Goal: Register for event/course

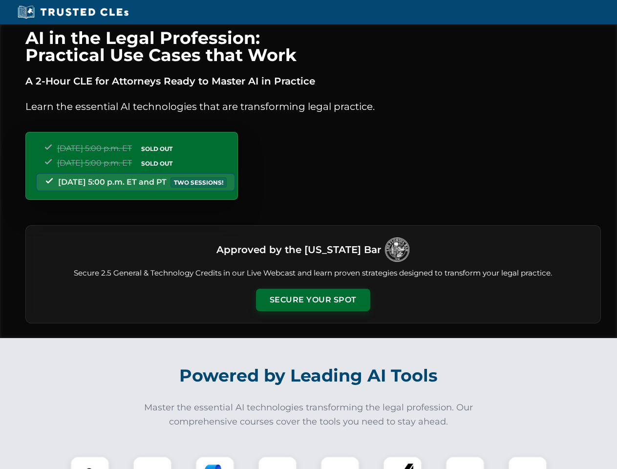
click at [312, 300] on button "Secure Your Spot" at bounding box center [313, 299] width 114 height 22
click at [90, 462] on img at bounding box center [90, 475] width 28 height 28
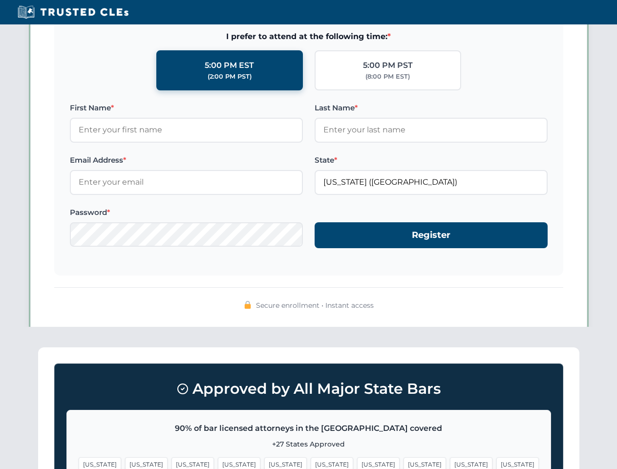
click at [357, 462] on span "[US_STATE]" at bounding box center [378, 464] width 42 height 14
click at [450, 462] on span "[US_STATE]" at bounding box center [471, 464] width 42 height 14
